Goal: Task Accomplishment & Management: Use online tool/utility

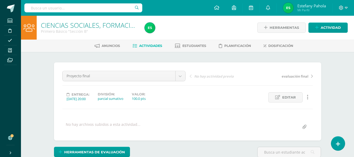
click at [147, 44] on span "Actividades" at bounding box center [150, 46] width 23 height 4
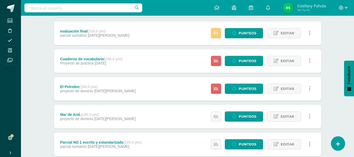
scroll to position [95, 0]
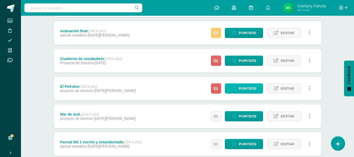
click at [235, 86] on icon at bounding box center [233, 88] width 5 height 4
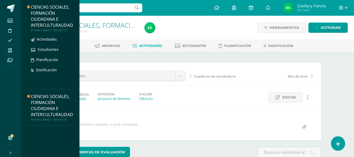
click at [55, 16] on div "CIENCIAS SOCIALES, FORMACIÓN CIUDADANA E INTERCULTURALIDAD" at bounding box center [52, 16] width 42 height 24
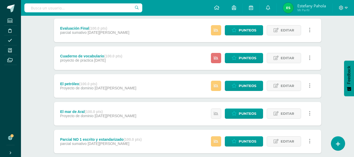
scroll to position [98, 0]
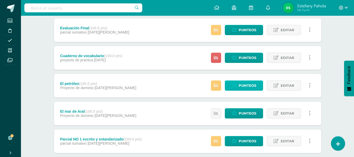
click at [243, 85] on span "Punteos" at bounding box center [247, 86] width 18 height 10
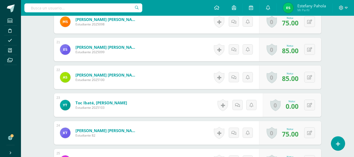
scroll to position [699, 0]
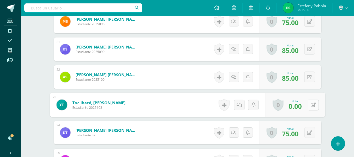
click at [314, 101] on button at bounding box center [312, 104] width 11 height 11
type input "50"
click at [297, 105] on icon at bounding box center [299, 106] width 5 height 4
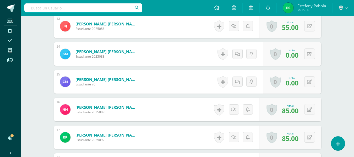
scroll to position [501, 0]
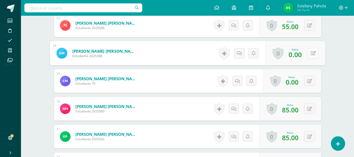
click at [311, 52] on icon at bounding box center [312, 53] width 5 height 4
type input "80"
click at [298, 55] on icon at bounding box center [299, 55] width 5 height 4
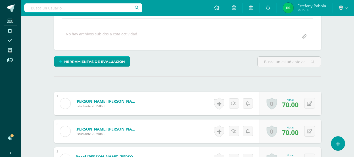
scroll to position [0, 0]
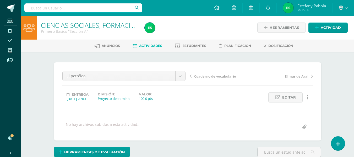
click at [145, 46] on span "Actividades" at bounding box center [150, 46] width 23 height 4
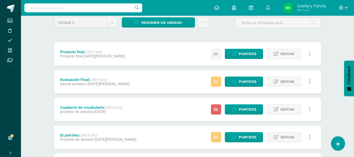
scroll to position [47, 0]
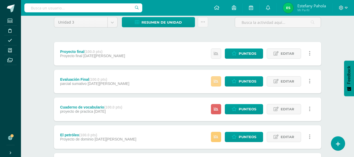
click at [214, 81] on icon at bounding box center [216, 81] width 4 height 4
click at [215, 107] on icon at bounding box center [216, 109] width 4 height 4
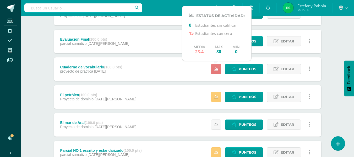
scroll to position [88, 0]
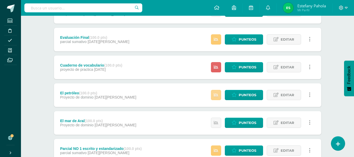
click at [221, 94] on link at bounding box center [216, 95] width 10 height 10
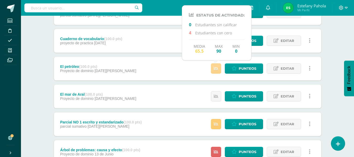
scroll to position [117, 0]
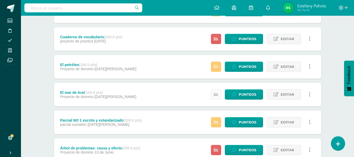
click at [219, 92] on link at bounding box center [216, 94] width 10 height 10
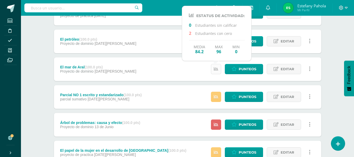
scroll to position [145, 0]
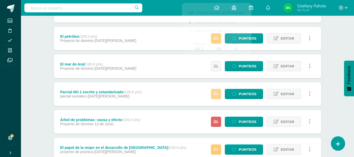
click at [217, 98] on link at bounding box center [216, 94] width 10 height 10
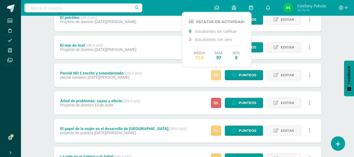
scroll to position [164, 0]
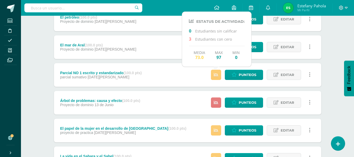
click at [217, 103] on icon at bounding box center [216, 102] width 4 height 4
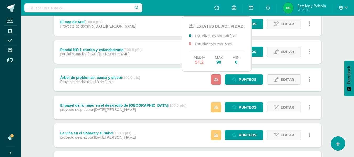
scroll to position [190, 0]
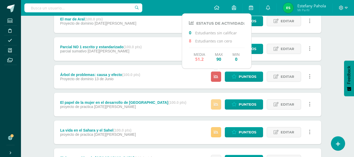
click at [217, 108] on link at bounding box center [216, 104] width 10 height 10
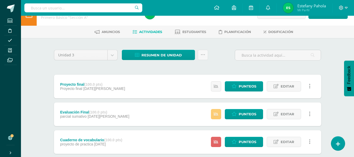
scroll to position [0, 0]
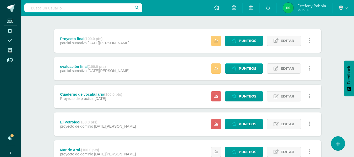
scroll to position [66, 0]
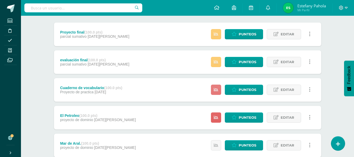
click at [219, 87] on link at bounding box center [216, 90] width 10 height 10
click at [213, 118] on link at bounding box center [216, 117] width 10 height 10
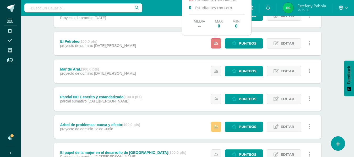
scroll to position [140, 0]
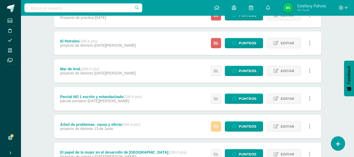
click at [220, 127] on link at bounding box center [216, 126] width 10 height 10
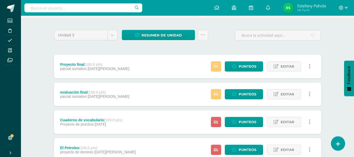
scroll to position [33, 0]
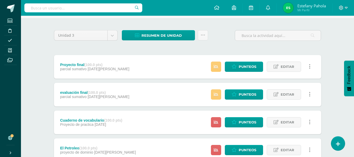
click at [221, 64] on div "Estatus de Actividad: 7 Estudiantes sin calificar 0 Estudiantes con cero Media …" at bounding box center [262, 67] width 118 height 24
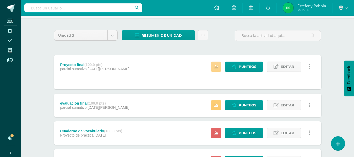
click at [215, 68] on icon at bounding box center [216, 66] width 4 height 4
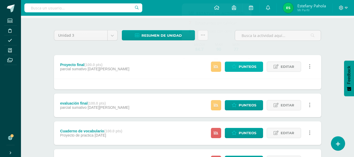
click at [247, 65] on span "Punteos" at bounding box center [247, 67] width 18 height 10
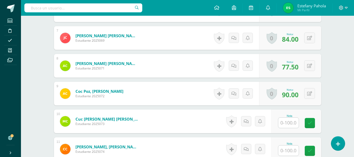
scroll to position [322, 0]
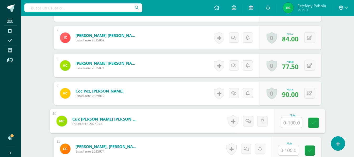
click at [289, 122] on input "text" at bounding box center [291, 122] width 21 height 10
type input "94"
click at [314, 123] on icon at bounding box center [313, 122] width 5 height 4
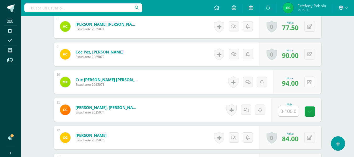
scroll to position [362, 0]
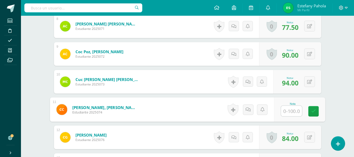
click at [294, 111] on input "text" at bounding box center [291, 111] width 21 height 10
type input "94"
click at [311, 110] on icon at bounding box center [313, 111] width 5 height 4
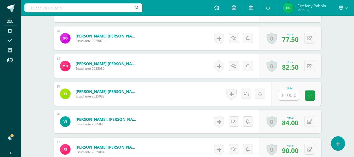
scroll to position [489, 0]
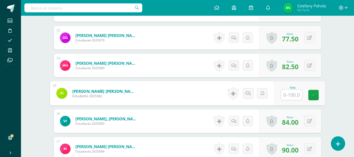
click at [289, 95] on input "text" at bounding box center [291, 95] width 21 height 10
type input "94"
click at [314, 99] on link at bounding box center [313, 95] width 10 height 10
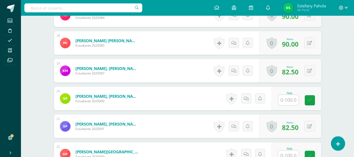
scroll to position [623, 0]
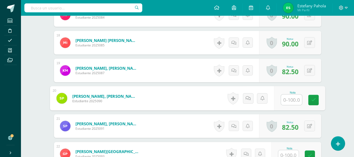
click at [294, 102] on input "text" at bounding box center [291, 99] width 21 height 10
type input "94"
click at [312, 104] on link at bounding box center [313, 100] width 10 height 10
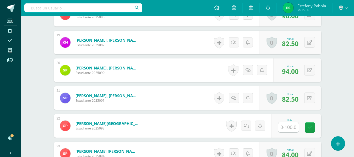
scroll to position [653, 0]
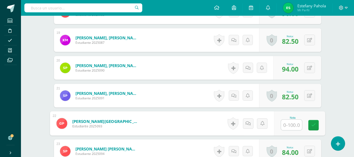
click at [287, 123] on input "text" at bounding box center [291, 125] width 21 height 10
type input "94"
click at [316, 126] on link at bounding box center [313, 125] width 10 height 10
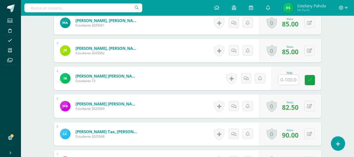
scroll to position [199, 0]
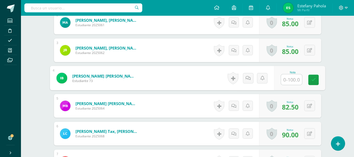
click at [282, 80] on input "text" at bounding box center [291, 79] width 21 height 10
type input "90"
click at [318, 80] on link at bounding box center [313, 80] width 10 height 10
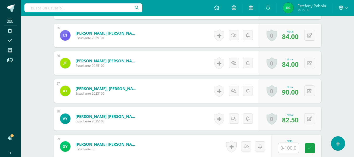
scroll to position [885, 0]
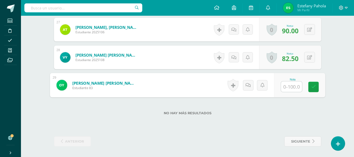
click at [284, 89] on input "text" at bounding box center [291, 86] width 21 height 10
type input "90"
click at [316, 85] on link at bounding box center [313, 87] width 10 height 10
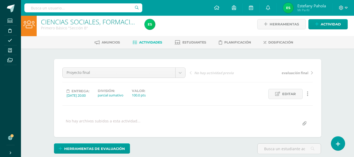
scroll to position [0, 0]
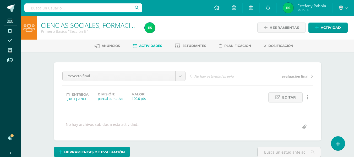
click at [154, 45] on span "Actividades" at bounding box center [150, 46] width 23 height 4
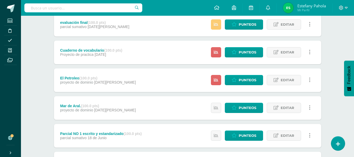
scroll to position [104, 0]
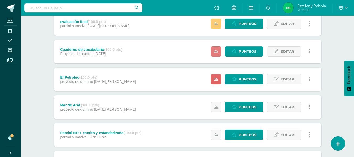
click at [217, 53] on icon at bounding box center [216, 51] width 4 height 4
click at [220, 79] on link at bounding box center [216, 79] width 10 height 10
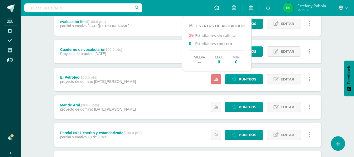
click at [218, 80] on icon at bounding box center [216, 79] width 4 height 4
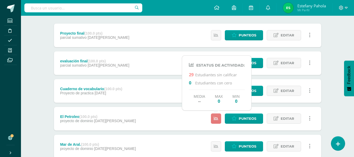
scroll to position [64, 0]
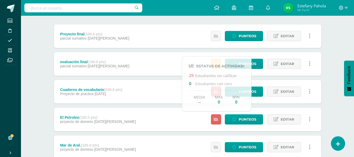
click at [332, 32] on div "CIENCIAS SOCIALES, FORMACIÓN CIUDADANA E INTERCULTURALIDAD Primero Básico "Secc…" at bounding box center [187, 142] width 333 height 381
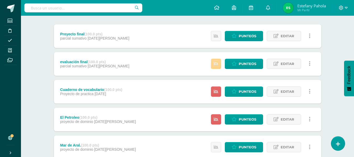
click at [219, 63] on link at bounding box center [216, 64] width 10 height 10
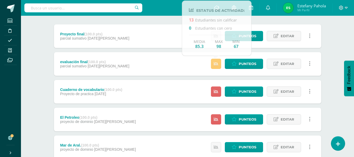
click at [337, 40] on div "CIENCIAS SOCIALES, FORMACIÓN CIUDADANA E INTERCULTURALIDAD Primero Básico "Secc…" at bounding box center [187, 142] width 333 height 381
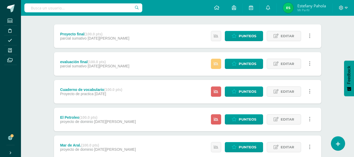
scroll to position [71, 0]
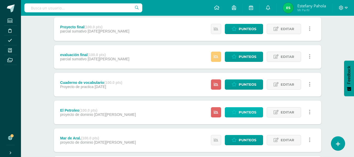
click at [249, 110] on span "Punteos" at bounding box center [247, 112] width 18 height 10
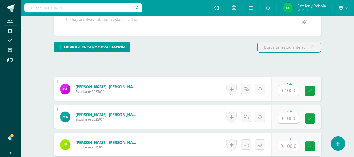
scroll to position [105, 0]
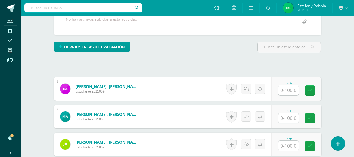
click at [290, 96] on div "Nota" at bounding box center [296, 89] width 50 height 24
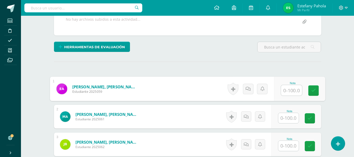
click at [289, 93] on input "text" at bounding box center [291, 90] width 21 height 10
type input "100"
click at [311, 89] on icon at bounding box center [313, 90] width 5 height 4
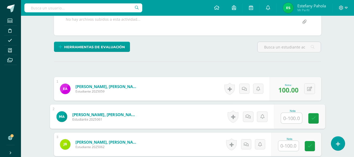
click at [285, 120] on input "text" at bounding box center [291, 118] width 21 height 10
type input "90"
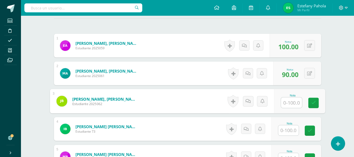
scroll to position [154, 0]
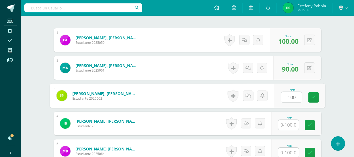
type input "100"
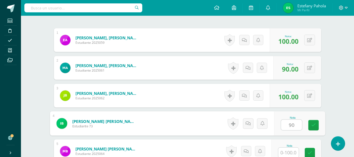
type input "90"
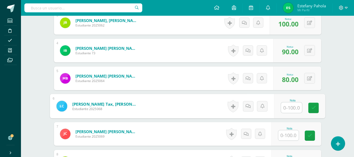
scroll to position [227, 0]
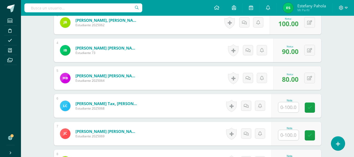
click at [292, 82] on span "80.00" at bounding box center [290, 79] width 16 height 9
click at [310, 77] on button at bounding box center [309, 77] width 11 height 11
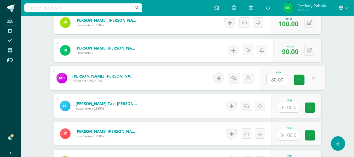
type input "0"
click at [300, 78] on icon at bounding box center [299, 79] width 5 height 4
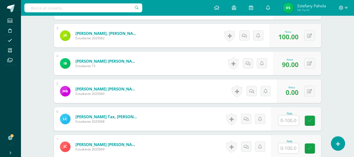
scroll to position [237, 0]
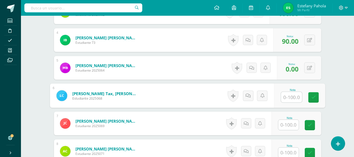
click at [291, 96] on input "text" at bounding box center [291, 97] width 21 height 10
type input "80"
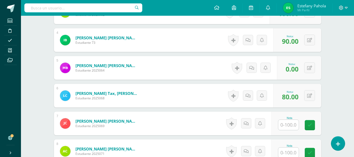
click at [310, 75] on div "0 [GEOGRAPHIC_DATA] Logros obtenidos Aún no hay logros agregados Nota: 0.00" at bounding box center [299, 68] width 44 height 24
click at [306, 71] on div "0 [GEOGRAPHIC_DATA] Logros obtenidos Aún no hay logros agregados Nota: 0.00" at bounding box center [299, 68] width 44 height 24
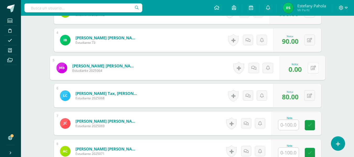
click at [313, 69] on icon at bounding box center [312, 67] width 5 height 4
type input "75"
click at [301, 70] on icon at bounding box center [299, 69] width 5 height 4
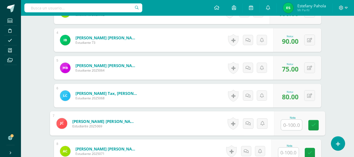
click at [288, 123] on input "text" at bounding box center [291, 125] width 21 height 10
type input "65"
click at [314, 125] on icon at bounding box center [313, 125] width 5 height 4
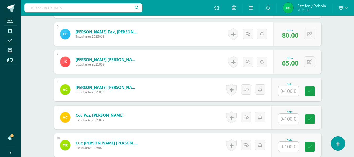
scroll to position [299, 0]
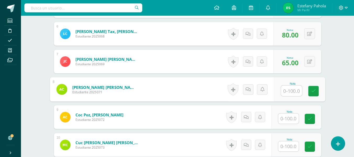
click at [291, 89] on input "text" at bounding box center [291, 91] width 21 height 10
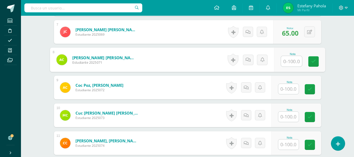
scroll to position [328, 0]
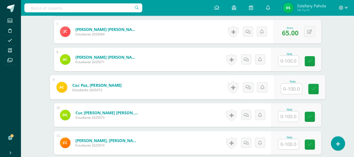
click at [290, 87] on input "text" at bounding box center [291, 88] width 21 height 10
type input "85"
click at [314, 90] on icon at bounding box center [313, 89] width 5 height 4
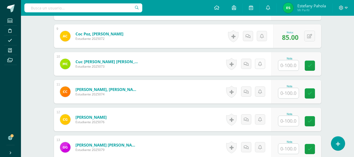
scroll to position [380, 0]
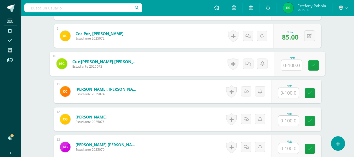
click at [289, 66] on input "text" at bounding box center [291, 65] width 21 height 10
type input "75"
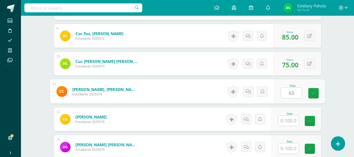
type input "65"
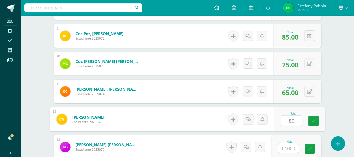
type input "80"
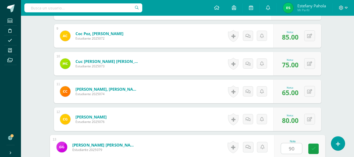
type input "90"
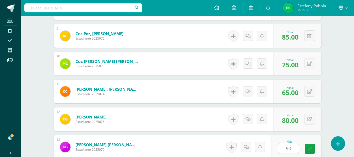
scroll to position [477, 0]
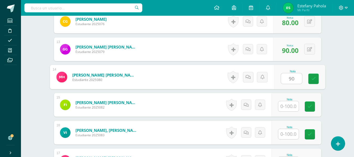
type input "90"
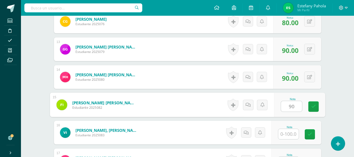
type input "90"
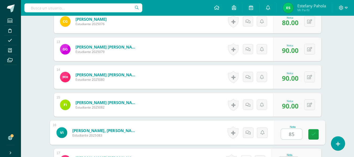
type input "85"
click at [316, 131] on link at bounding box center [313, 134] width 10 height 10
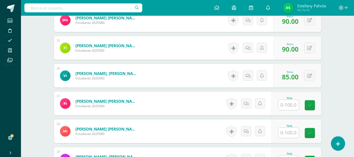
scroll to position [536, 0]
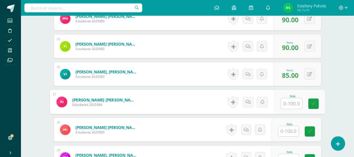
click at [292, 105] on input "text" at bounding box center [291, 103] width 21 height 10
type input "90"
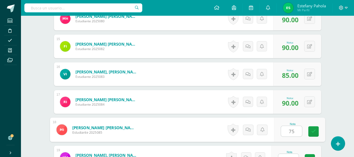
type input "75"
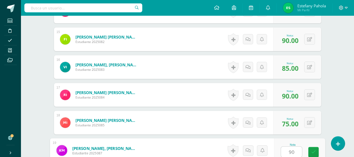
type input "90"
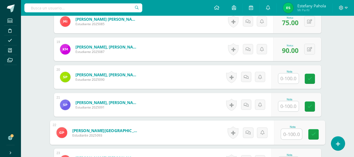
click at [294, 132] on input "text" at bounding box center [291, 134] width 21 height 10
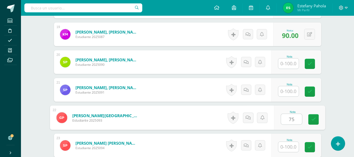
type input "75"
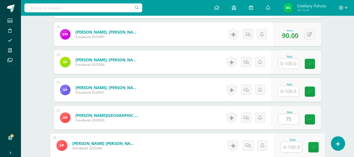
click at [283, 148] on input "text" at bounding box center [291, 147] width 21 height 10
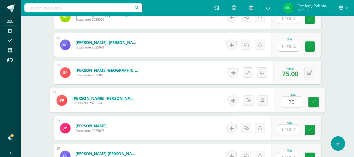
scroll to position [704, 0]
type input "75"
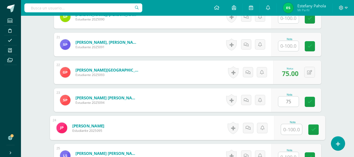
click at [288, 127] on input "text" at bounding box center [291, 129] width 21 height 10
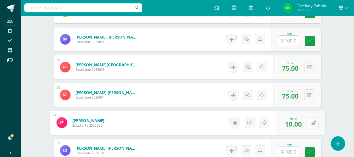
click at [307, 124] on div "0 [GEOGRAPHIC_DATA] Logros obtenidos Aún no hay logros agregados Nota: 10.00" at bounding box center [300, 122] width 49 height 24
click at [314, 124] on icon at bounding box center [312, 122] width 5 height 4
type input "100"
click at [303, 124] on link at bounding box center [299, 124] width 10 height 10
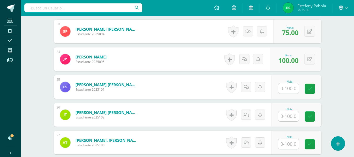
scroll to position [776, 0]
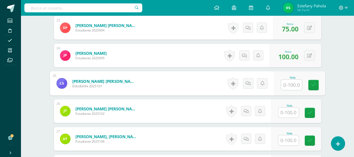
click at [290, 87] on input "text" at bounding box center [291, 85] width 21 height 10
type input "90"
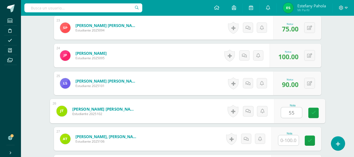
type input "55"
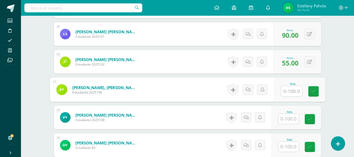
scroll to position [826, 0]
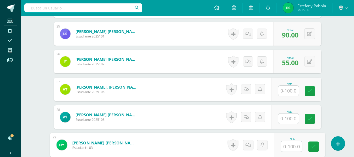
click at [281, 146] on input "text" at bounding box center [291, 146] width 21 height 10
type input "75"
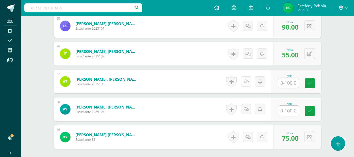
scroll to position [839, 0]
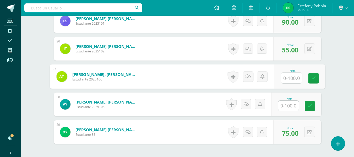
click at [286, 79] on input "text" at bounding box center [291, 78] width 21 height 10
type input "75"
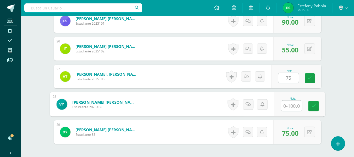
click at [285, 105] on input "text" at bounding box center [291, 105] width 21 height 10
type input "0"
click at [310, 107] on link at bounding box center [313, 106] width 10 height 10
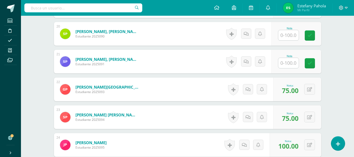
scroll to position [687, 0]
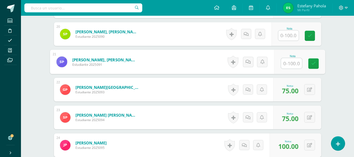
click at [289, 63] on input "text" at bounding box center [291, 63] width 21 height 10
type input "0"
click at [314, 68] on link at bounding box center [313, 63] width 10 height 10
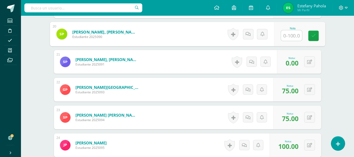
click at [288, 33] on input "text" at bounding box center [291, 35] width 21 height 10
type input "0"
click at [315, 38] on icon at bounding box center [313, 35] width 5 height 4
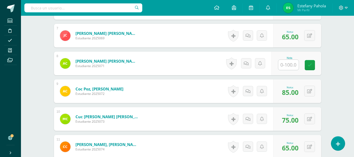
scroll to position [324, 0]
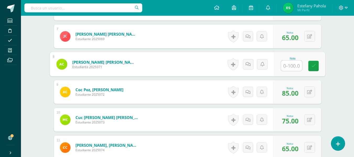
click at [293, 65] on input "text" at bounding box center [291, 65] width 21 height 10
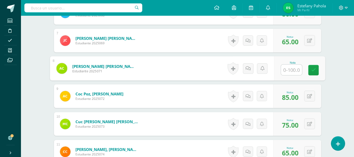
scroll to position [322, 0]
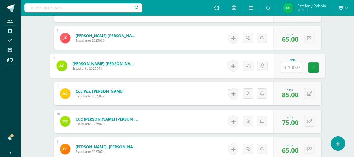
type input "0"
click at [315, 69] on icon at bounding box center [313, 67] width 5 height 4
